Goal: Transaction & Acquisition: Purchase product/service

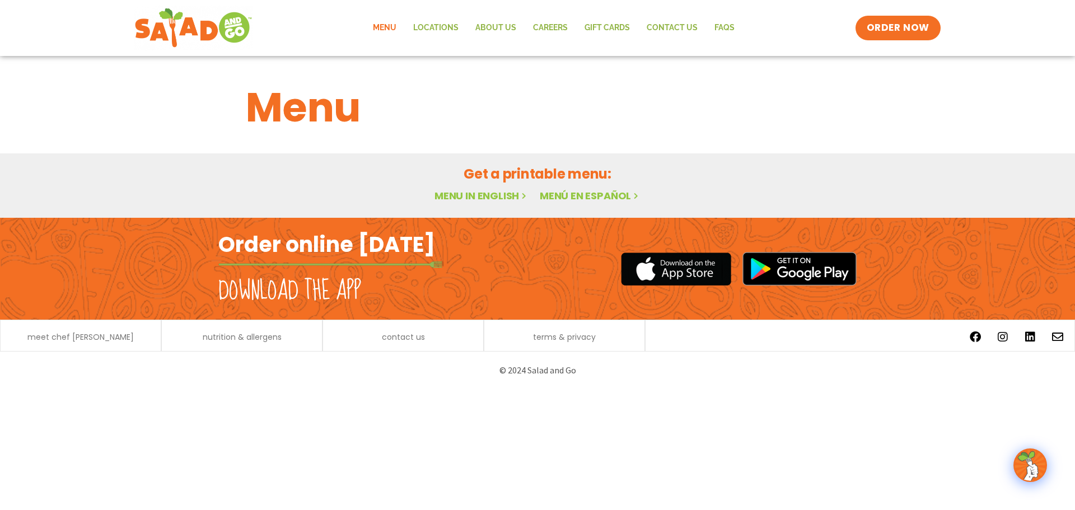
click at [495, 194] on link "Menu in English" at bounding box center [481, 196] width 94 height 14
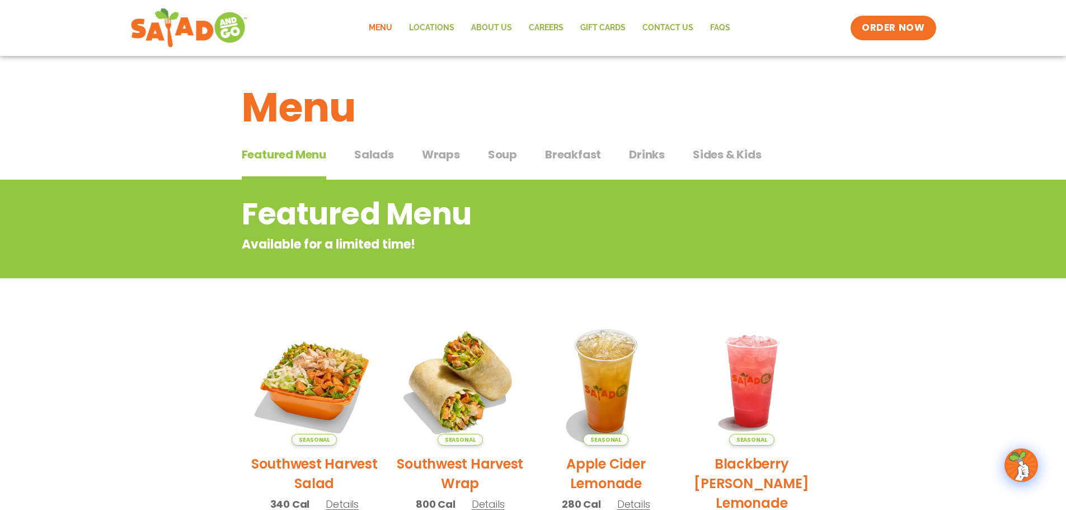
click at [369, 158] on span "Salads" at bounding box center [374, 154] width 40 height 17
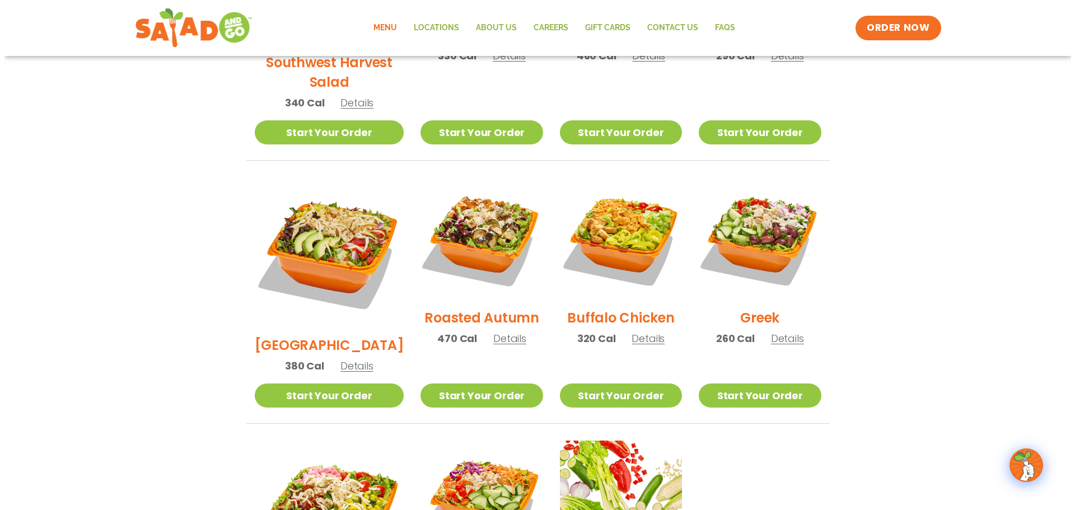
scroll to position [504, 0]
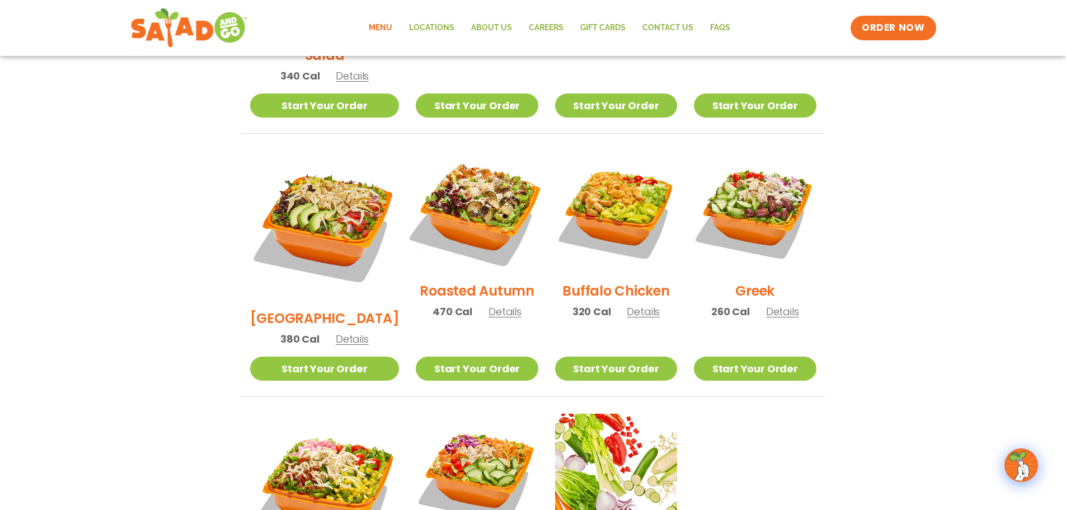
click at [487, 212] on img at bounding box center [476, 211] width 143 height 143
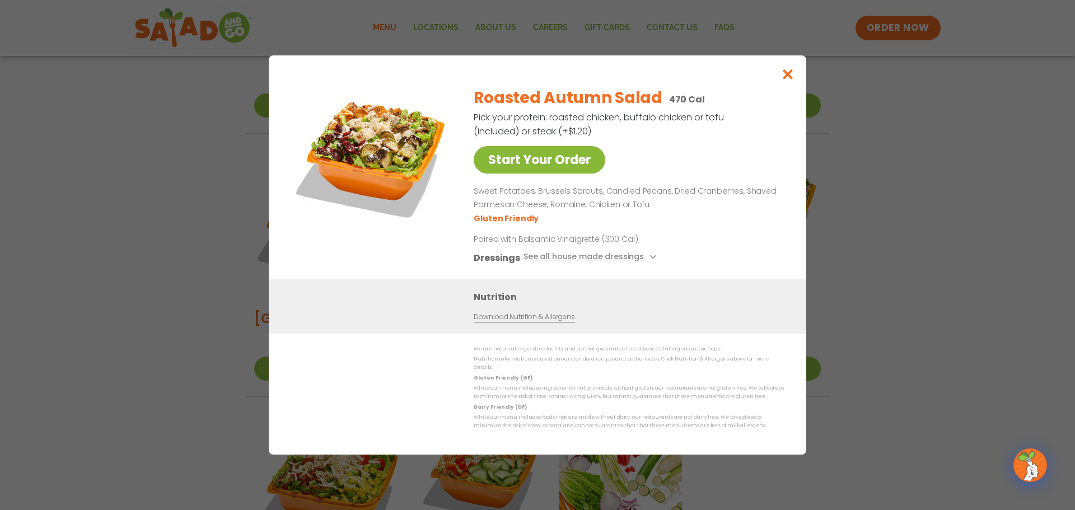
click at [545, 163] on link "Start Your Order" at bounding box center [540, 159] width 132 height 27
